Goal: Task Accomplishment & Management: Use online tool/utility

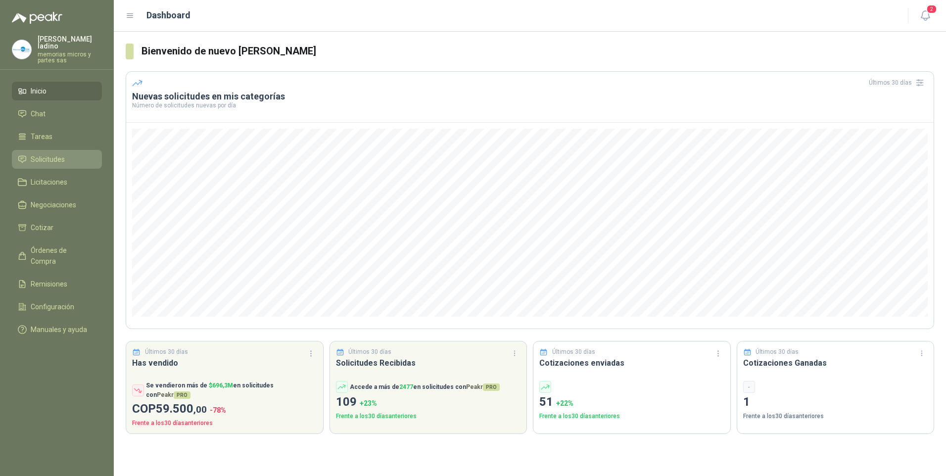
click at [29, 155] on li "Solicitudes" at bounding box center [57, 159] width 78 height 11
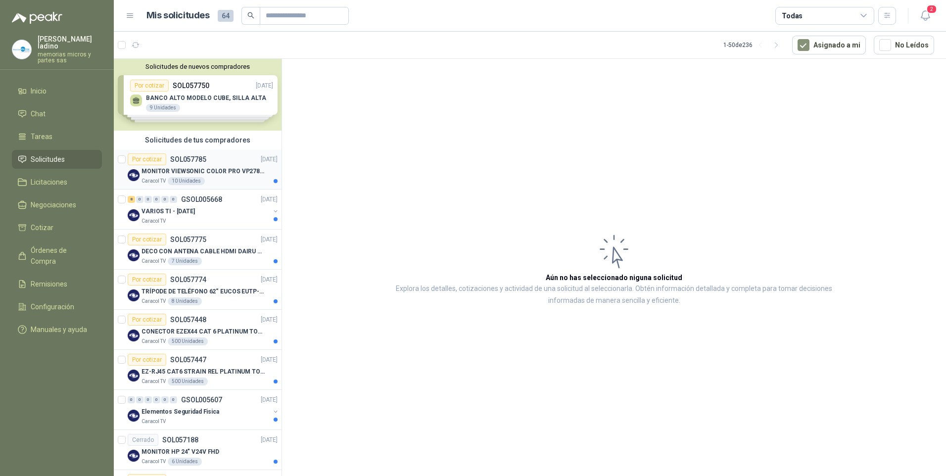
click at [150, 159] on div "Por cotizar" at bounding box center [147, 159] width 39 height 12
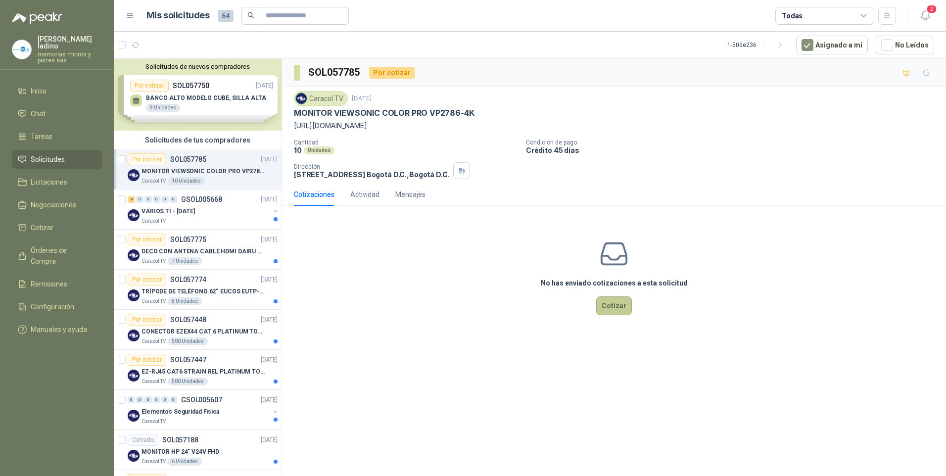
click at [625, 307] on button "Cotizar" at bounding box center [614, 305] width 36 height 19
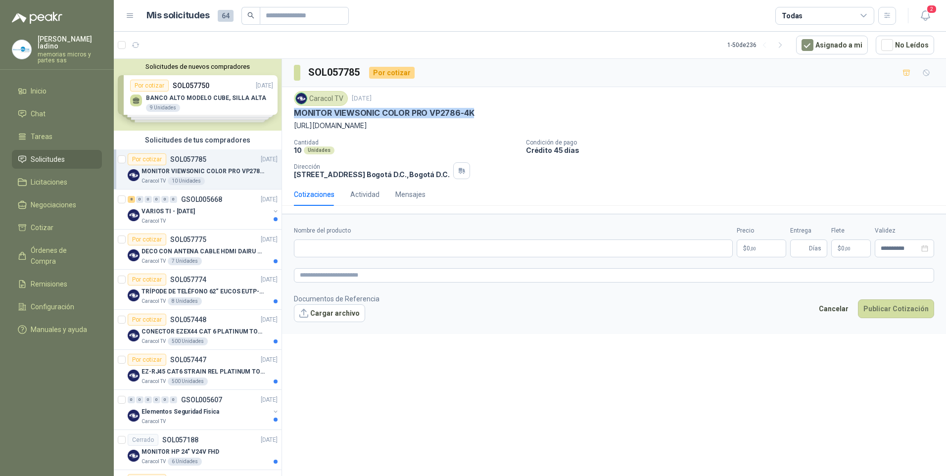
drag, startPoint x: 296, startPoint y: 112, endPoint x: 473, endPoint y: 110, distance: 177.1
click at [473, 110] on div "MONITOR VIEWSONIC COLOR PRO VP2786-4K" at bounding box center [614, 113] width 640 height 10
drag, startPoint x: 473, startPoint y: 110, endPoint x: 463, endPoint y: 113, distance: 10.2
copy p "MONITOR VIEWSONIC COLOR PRO VP2786-4K"
click at [133, 201] on div "8" at bounding box center [131, 199] width 7 height 7
